Goal: Task Accomplishment & Management: Manage account settings

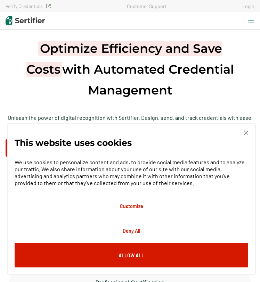
click at [251, 6] on link "Login" at bounding box center [248, 6] width 12 height 6
click at [246, 130] on div "This website uses cookies We use cookies to personalize content and ads, to pro…" at bounding box center [131, 199] width 249 height 152
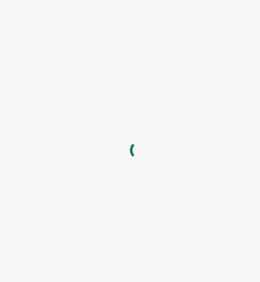
type input "[EMAIL_ADDRESS][DOMAIN_NAME]"
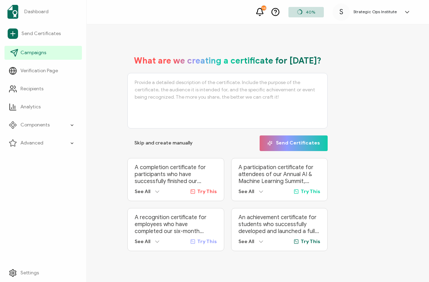
click at [24, 51] on span "Campaigns" at bounding box center [33, 52] width 26 height 7
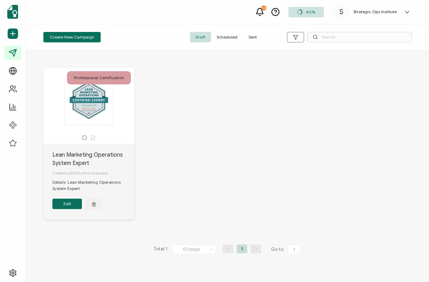
click at [224, 38] on span "Scheduled" at bounding box center [227, 37] width 32 height 10
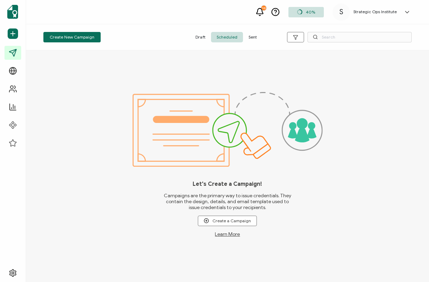
click at [252, 38] on span "Sent" at bounding box center [252, 37] width 19 height 10
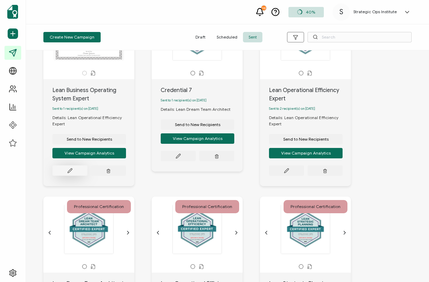
scroll to position [66, 0]
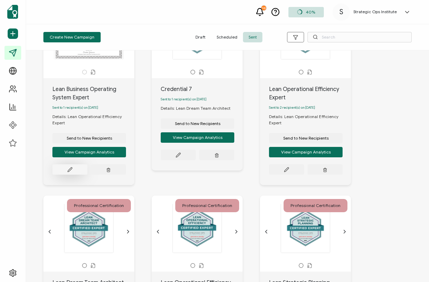
click at [73, 172] on button at bounding box center [69, 169] width 35 height 10
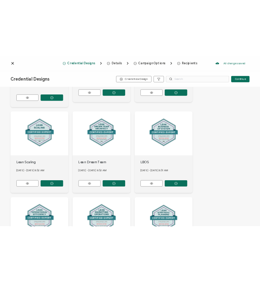
scroll to position [174, 0]
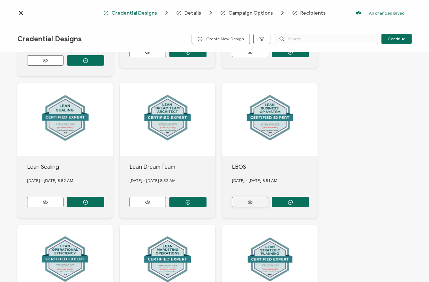
click at [250, 201] on icon at bounding box center [250, 202] width 5 height 3
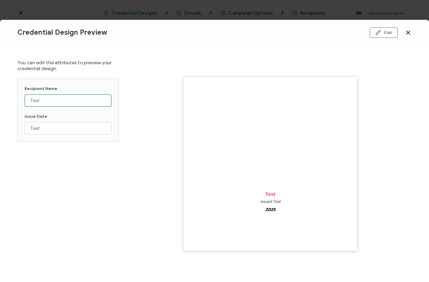
click at [56, 98] on input "Test" at bounding box center [68, 100] width 87 height 12
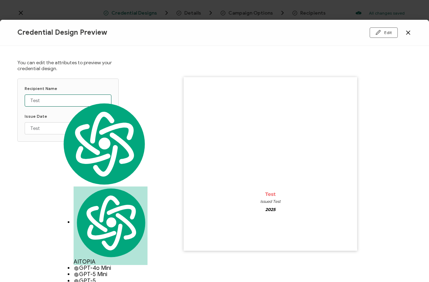
click at [56, 98] on input "Test" at bounding box center [68, 100] width 87 height 12
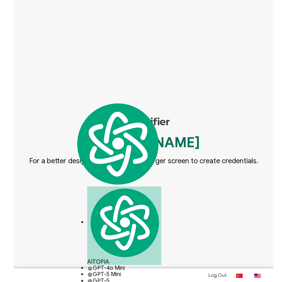
scroll to position [188, 0]
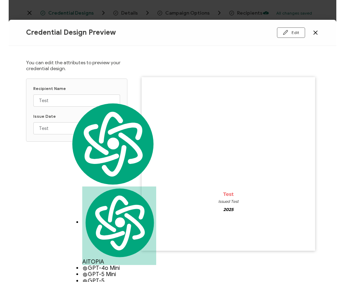
scroll to position [174, 0]
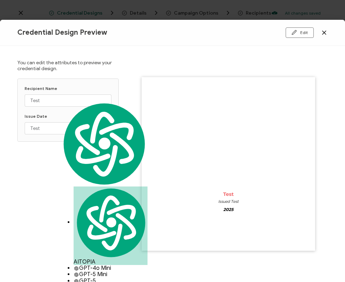
click at [259, 30] on icon at bounding box center [324, 32] width 7 height 7
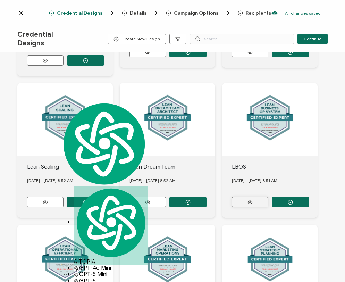
click at [259, 198] on button at bounding box center [250, 202] width 36 height 10
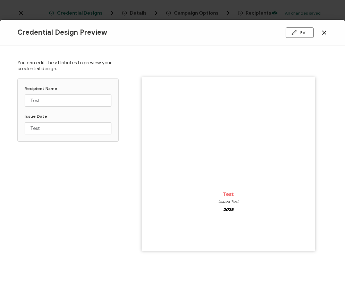
click at [259, 33] on icon at bounding box center [324, 32] width 3 height 3
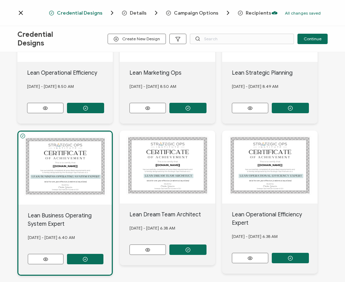
scroll to position [439, 0]
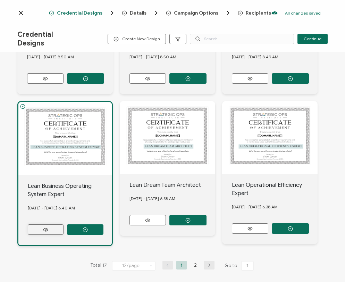
click at [51, 226] on button at bounding box center [46, 229] width 36 height 10
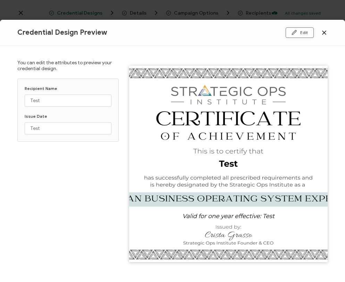
click at [259, 33] on button "Edit" at bounding box center [300, 32] width 28 height 10
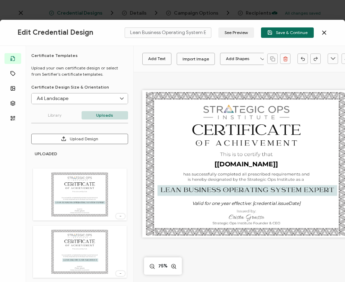
click at [248, 42] on div "Edit Credential Design Lean Business Operating System Expert See Preview Save &…" at bounding box center [172, 33] width 345 height 26
click at [234, 31] on button "See Preview" at bounding box center [236, 32] width 36 height 10
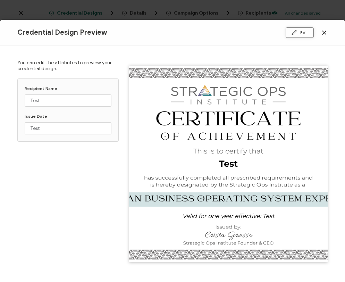
click at [259, 34] on button "Edit" at bounding box center [300, 32] width 28 height 10
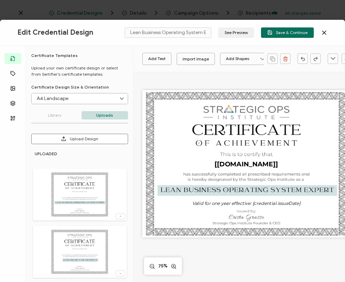
scroll to position [59, 0]
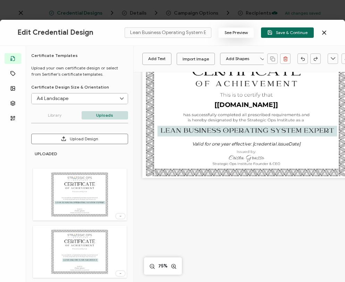
click at [244, 31] on button "See Preview" at bounding box center [236, 32] width 36 height 10
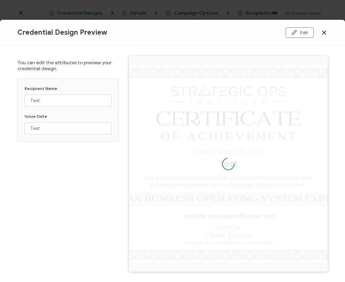
click at [259, 33] on icon at bounding box center [324, 32] width 7 height 7
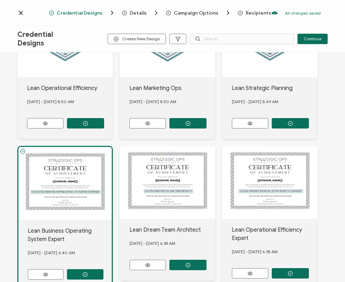
scroll to position [439, 0]
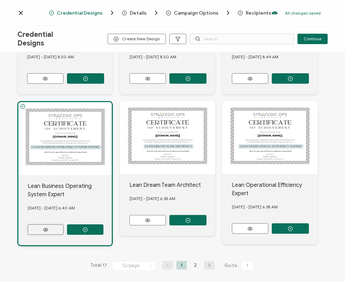
click at [47, 227] on icon at bounding box center [45, 229] width 9 height 5
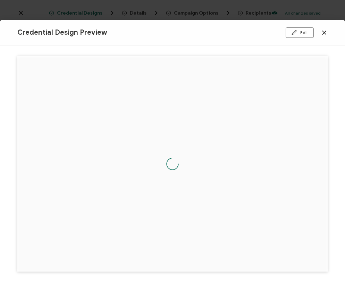
click at [259, 35] on div "Edit" at bounding box center [275, 32] width 103 height 10
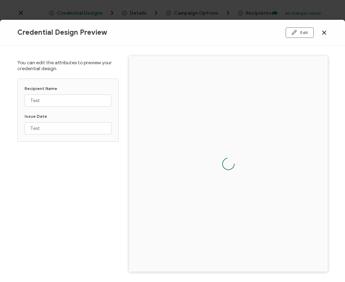
click at [259, 32] on icon at bounding box center [324, 32] width 7 height 7
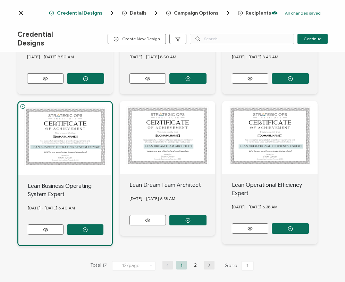
click at [24, 13] on icon at bounding box center [20, 12] width 7 height 7
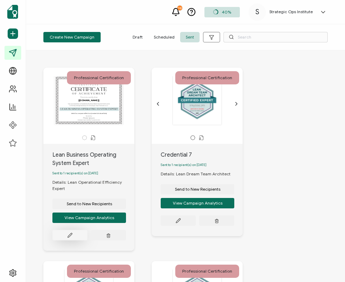
click at [69, 238] on icon at bounding box center [69, 235] width 5 height 5
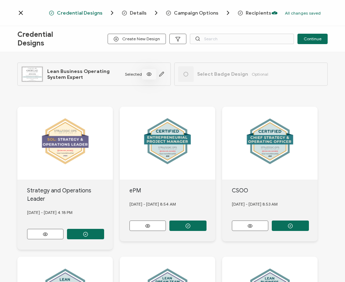
click at [149, 76] on icon at bounding box center [149, 74] width 9 height 5
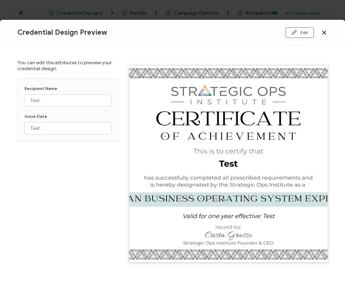
click at [259, 34] on button "Edit" at bounding box center [300, 32] width 28 height 10
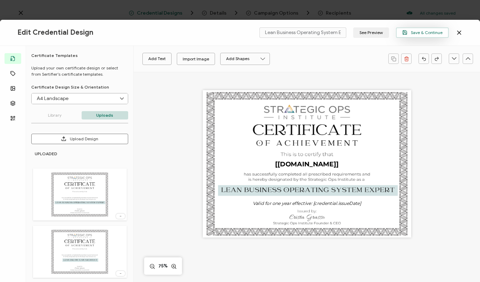
click at [259, 34] on span "Save & Continue" at bounding box center [422, 32] width 40 height 5
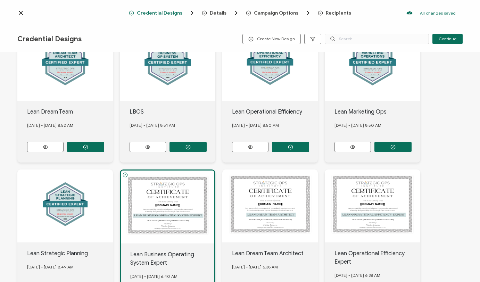
scroll to position [233, 0]
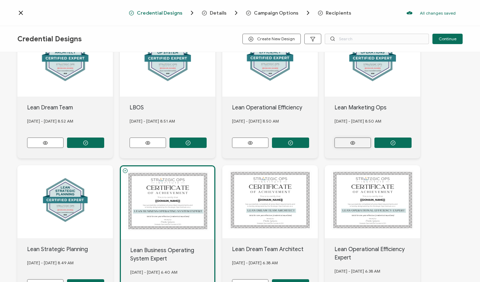
click at [259, 141] on button at bounding box center [352, 143] width 36 height 10
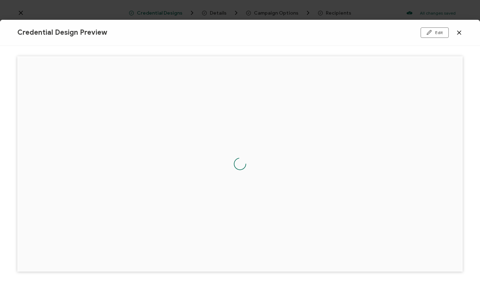
click at [259, 31] on icon at bounding box center [459, 32] width 7 height 7
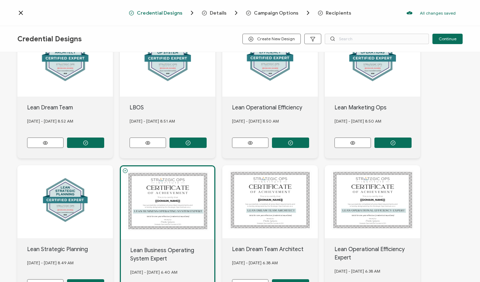
scroll to position [298, 0]
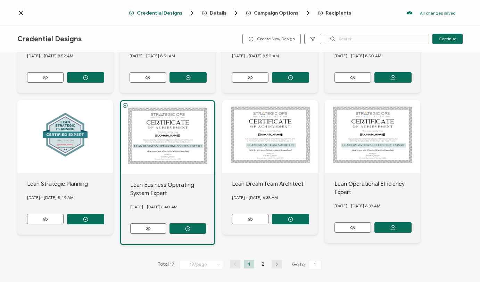
click at [259, 12] on span "Campaign Options" at bounding box center [276, 12] width 44 height 5
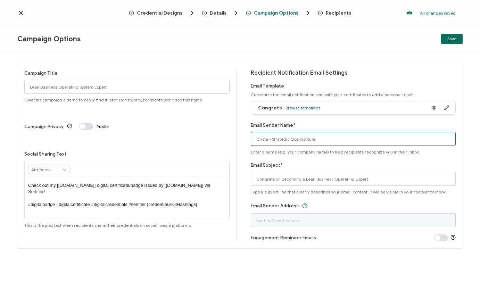
click at [259, 144] on input "Crista - Strategic Ops Institute" at bounding box center [353, 139] width 205 height 14
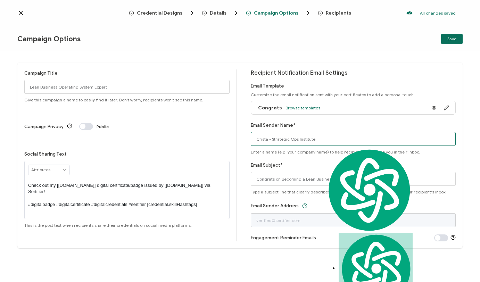
click at [259, 144] on input "Crista - Strategic Ops Institute" at bounding box center [353, 139] width 205 height 14
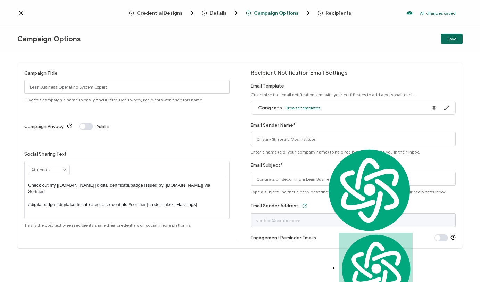
click at [229, 156] on div "Campaign Title Lean Business Operating System Expert Give this campaign a name …" at bounding box center [130, 155] width 213 height 172
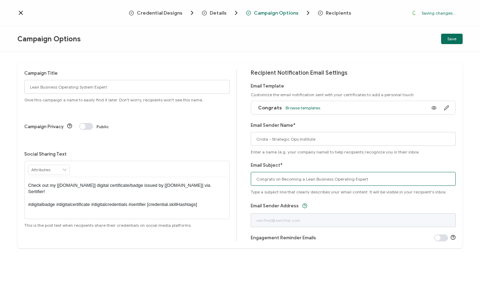
click at [259, 177] on input "Congrats on Becoming a Lean Business Operating Expert" at bounding box center [353, 179] width 205 height 14
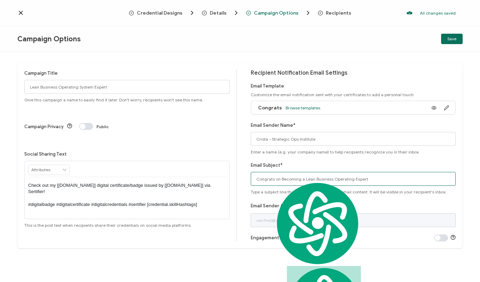
click at [259, 177] on input "Congrats on Becoming a Lean Business Operating Expert" at bounding box center [353, 179] width 205 height 14
click at [243, 189] on div "Campaign Title Lean Business Operating System Expert Give this campaign a name …" at bounding box center [239, 156] width 445 height 186
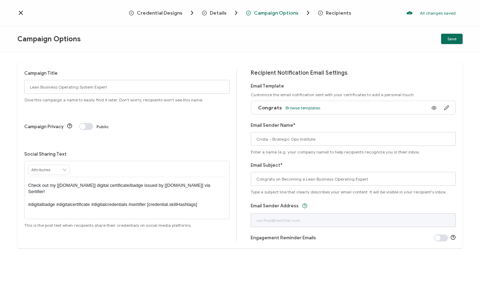
click at [212, 55] on div "Campaign Title Lean Business Operating System Expert Give this campaign a name …" at bounding box center [240, 167] width 480 height 230
click at [259, 38] on button "Save" at bounding box center [452, 39] width 22 height 10
